Goal: Find specific fact: Find specific fact

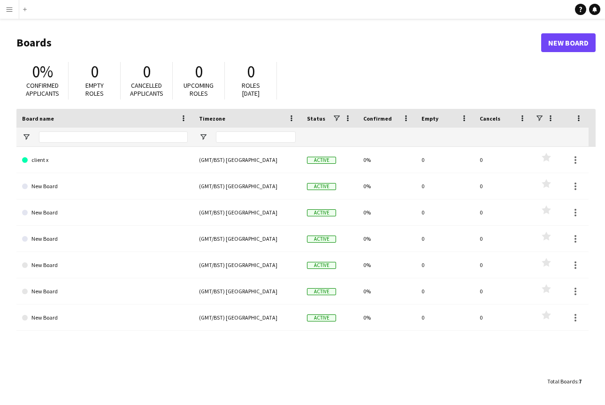
click at [9, 9] on app-icon "Menu" at bounding box center [10, 10] width 8 height 8
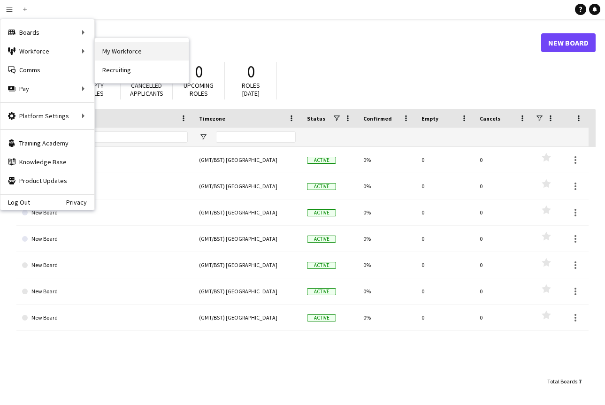
click at [131, 53] on link "My Workforce" at bounding box center [142, 51] width 94 height 19
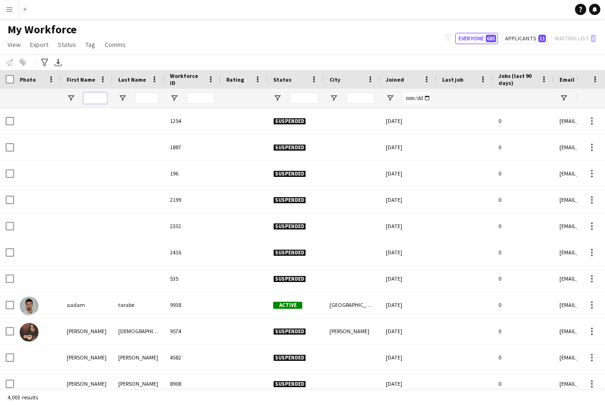
click at [92, 94] on input "First Name Filter Input" at bounding box center [95, 98] width 23 height 11
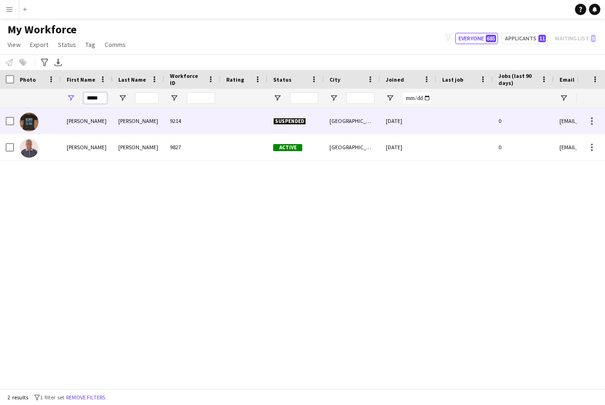
type input "*****"
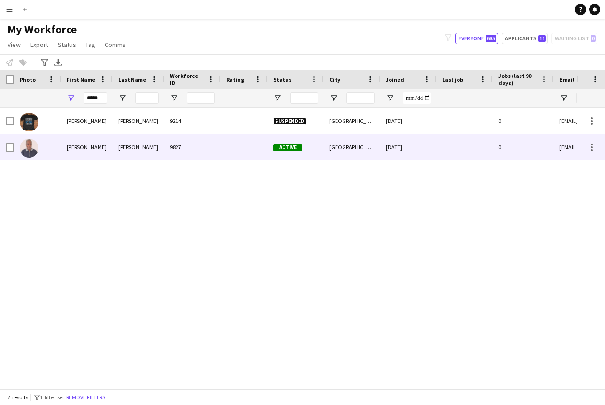
drag, startPoint x: 85, startPoint y: 114, endPoint x: 77, endPoint y: 145, distance: 32.3
click at [77, 145] on div "[PERSON_NAME]" at bounding box center [87, 147] width 52 height 26
click at [76, 145] on div "[PERSON_NAME]" at bounding box center [87, 147] width 52 height 26
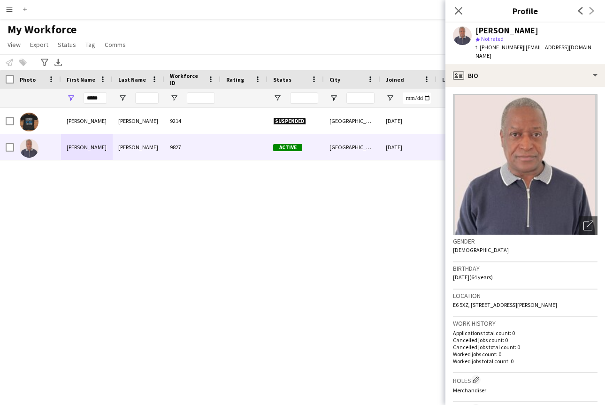
drag, startPoint x: 472, startPoint y: 295, endPoint x: 594, endPoint y: 302, distance: 121.8
click at [594, 302] on div "Location E6 5XZ, [STREET_ADDRESS][PERSON_NAME]" at bounding box center [525, 303] width 145 height 27
copy span "[STREET_ADDRESS][PERSON_NAME]"
click at [457, 14] on icon "Close pop-in" at bounding box center [458, 10] width 9 height 9
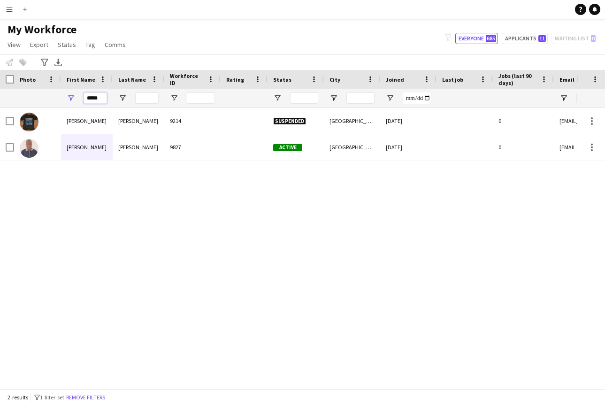
drag, startPoint x: 104, startPoint y: 97, endPoint x: 81, endPoint y: 98, distance: 23.0
click at [81, 98] on div "*****" at bounding box center [87, 98] width 52 height 19
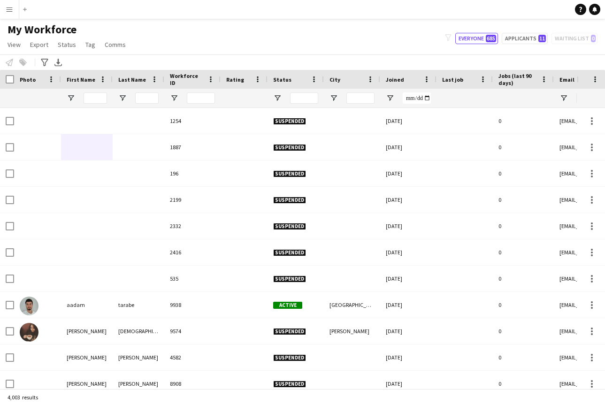
click at [8, 11] on app-icon "Menu" at bounding box center [10, 10] width 8 height 8
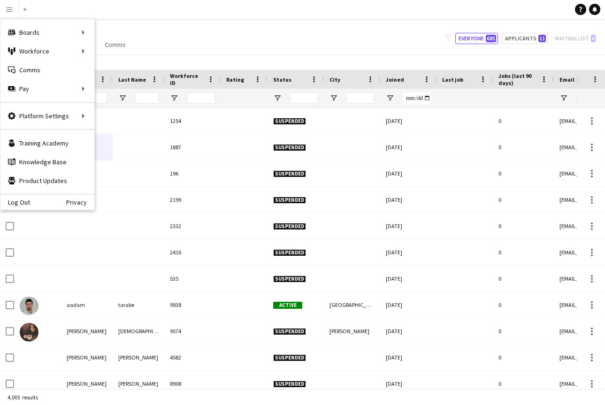
drag, startPoint x: 30, startPoint y: 204, endPoint x: 40, endPoint y: 198, distance: 11.4
click at [31, 203] on div "Log Out Privacy" at bounding box center [47, 202] width 94 height 16
click at [221, 20] on main "My Workforce View Views Default view New view Update view Delete view Edit name…" at bounding box center [302, 206] width 605 height 374
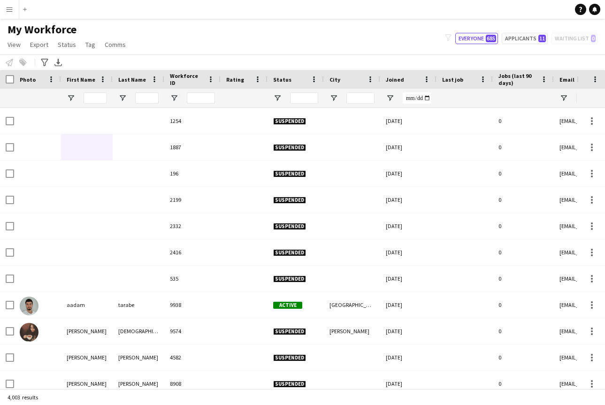
click at [13, 10] on button "Menu" at bounding box center [9, 9] width 19 height 19
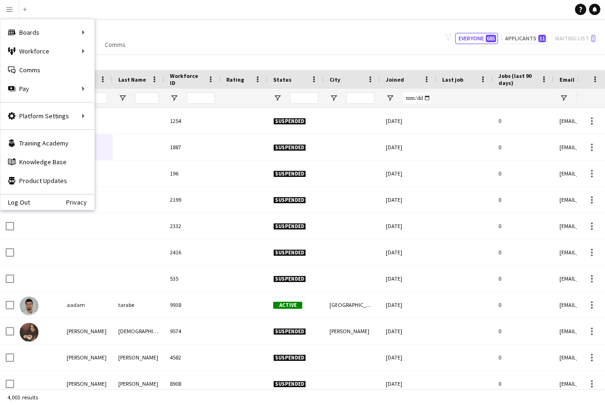
click at [31, 205] on div "Log Out Privacy" at bounding box center [47, 202] width 94 height 16
